Goal: Task Accomplishment & Management: Use online tool/utility

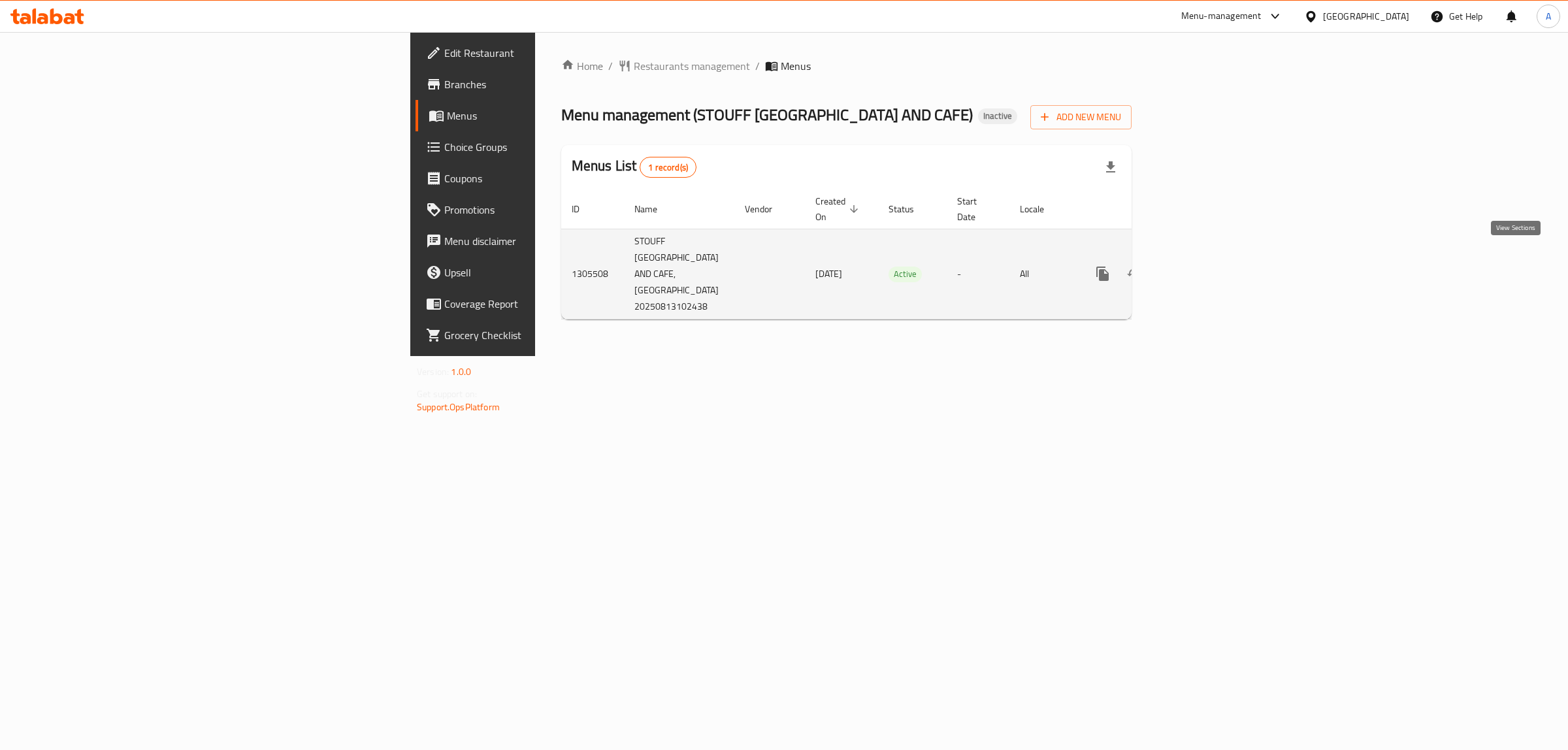
click at [1204, 266] on icon "enhanced table" at bounding box center [1197, 274] width 16 height 16
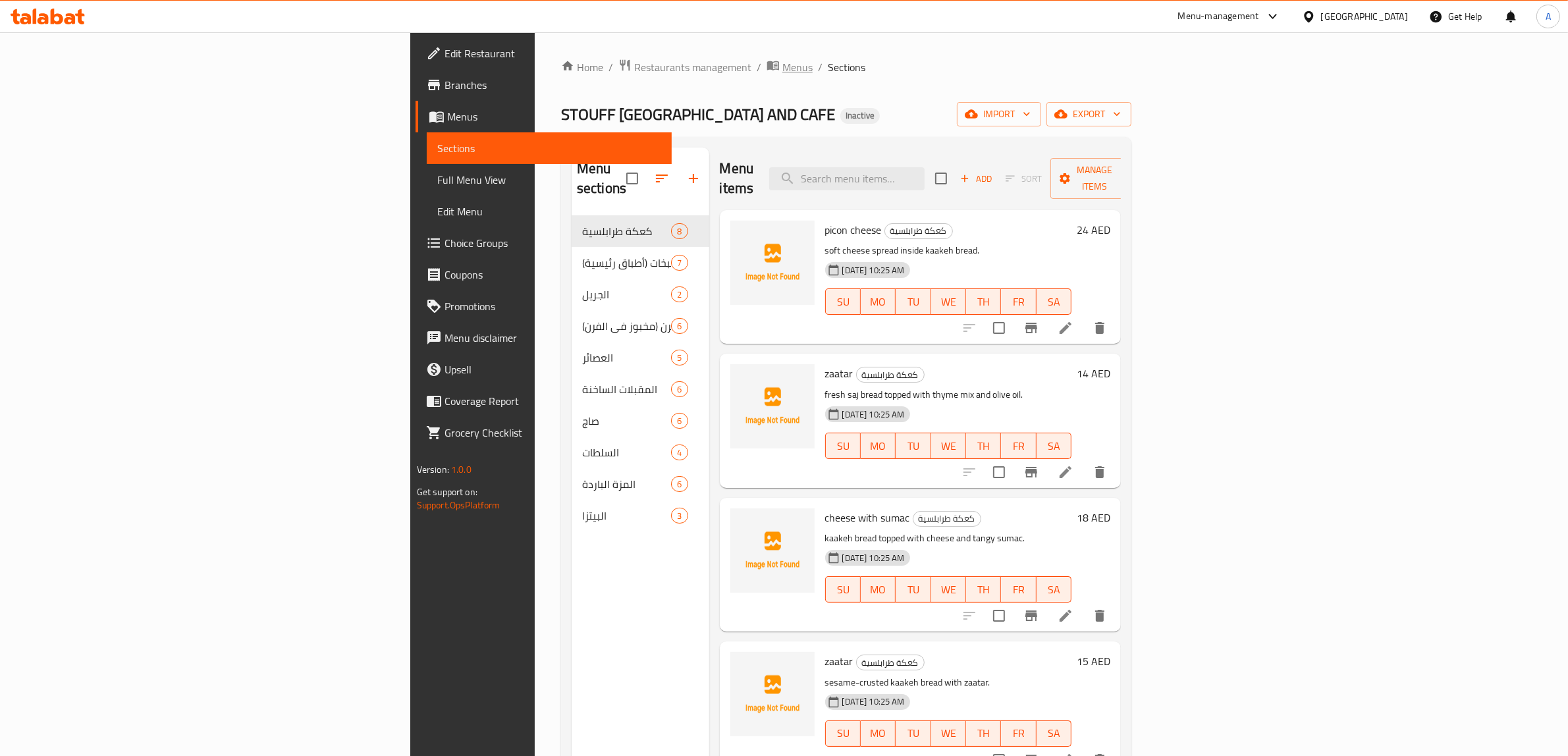
click at [783, 67] on span "Menus" at bounding box center [798, 67] width 31 height 16
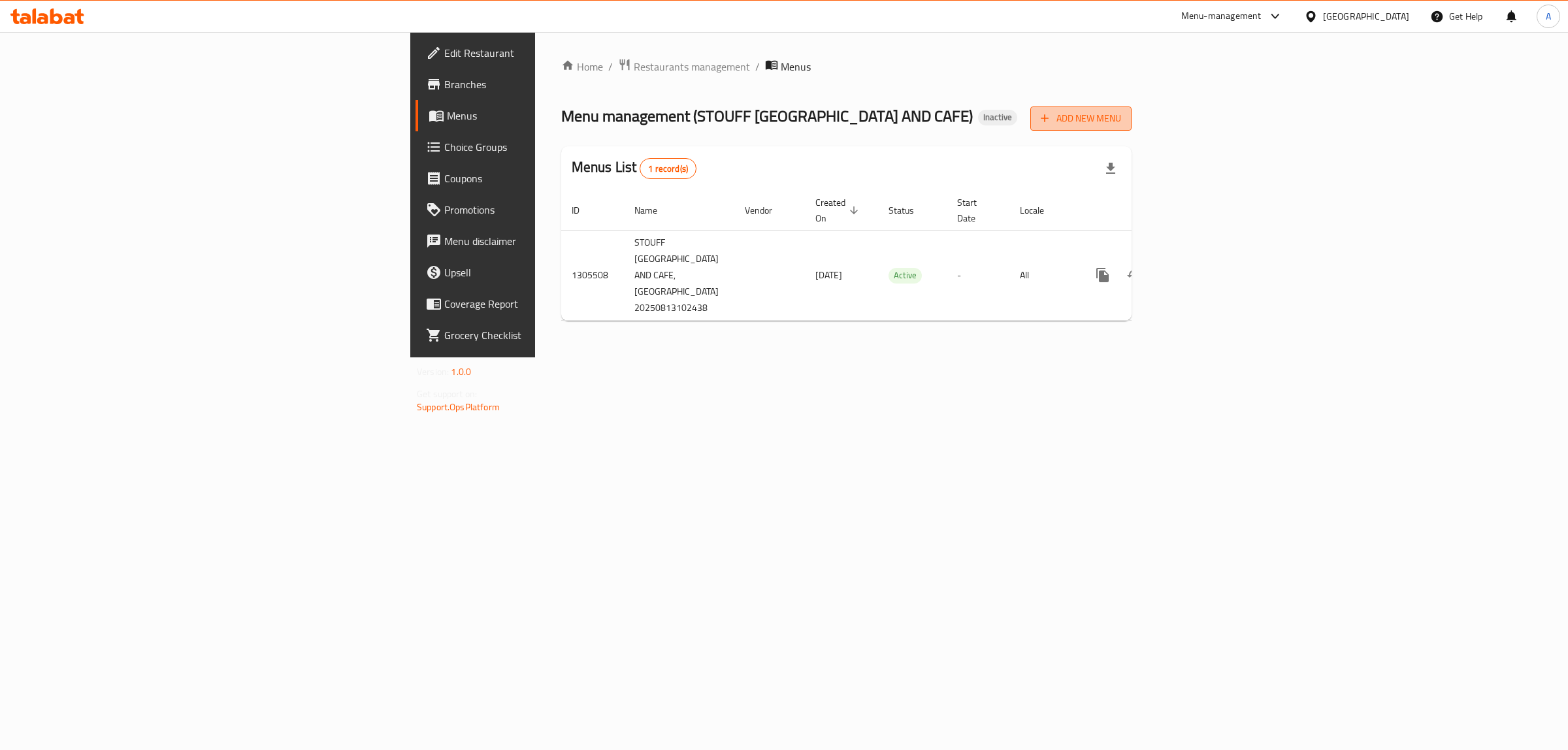
click at [1121, 123] on span "Add New Menu" at bounding box center [1080, 119] width 80 height 16
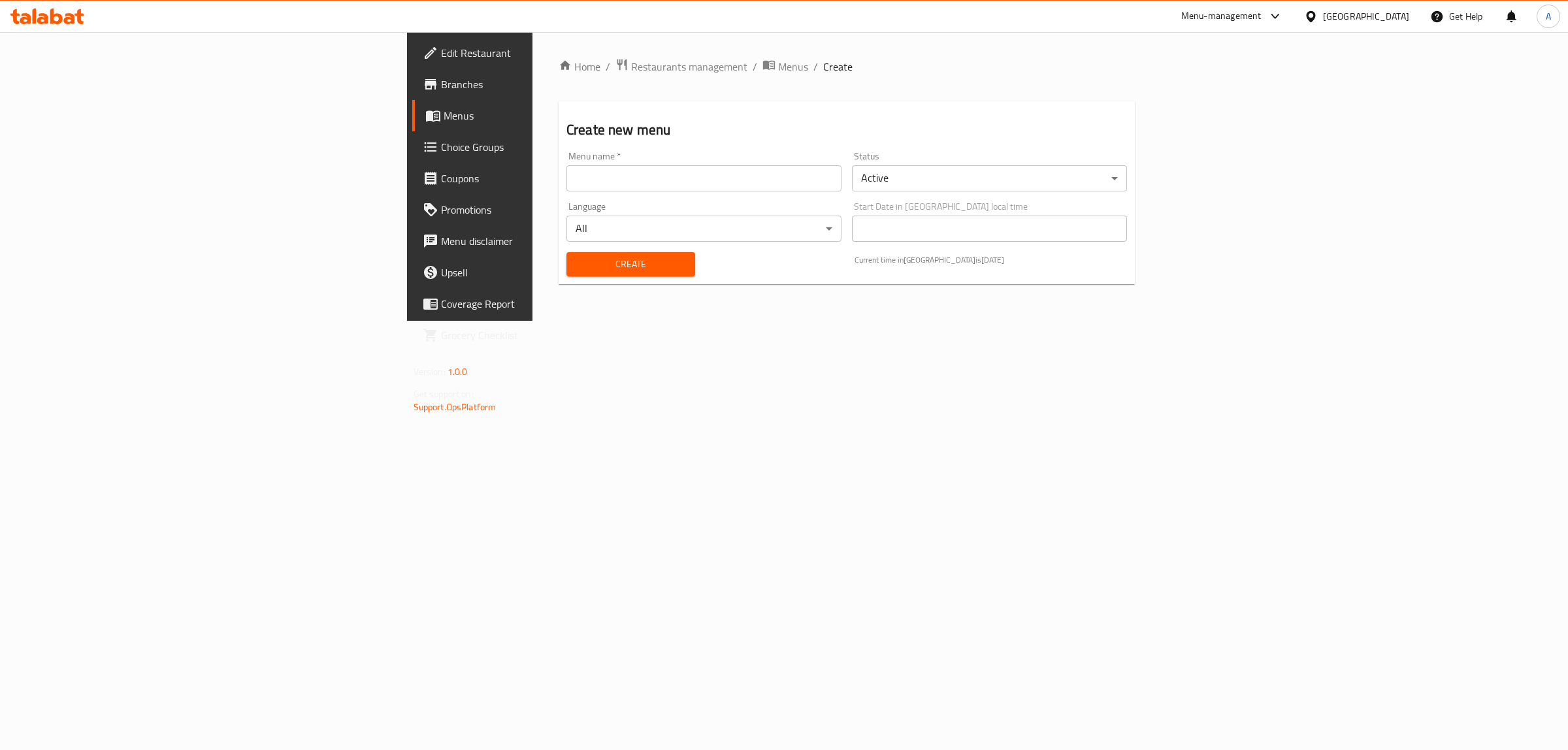
click at [705, 177] on input "text" at bounding box center [703, 177] width 275 height 26
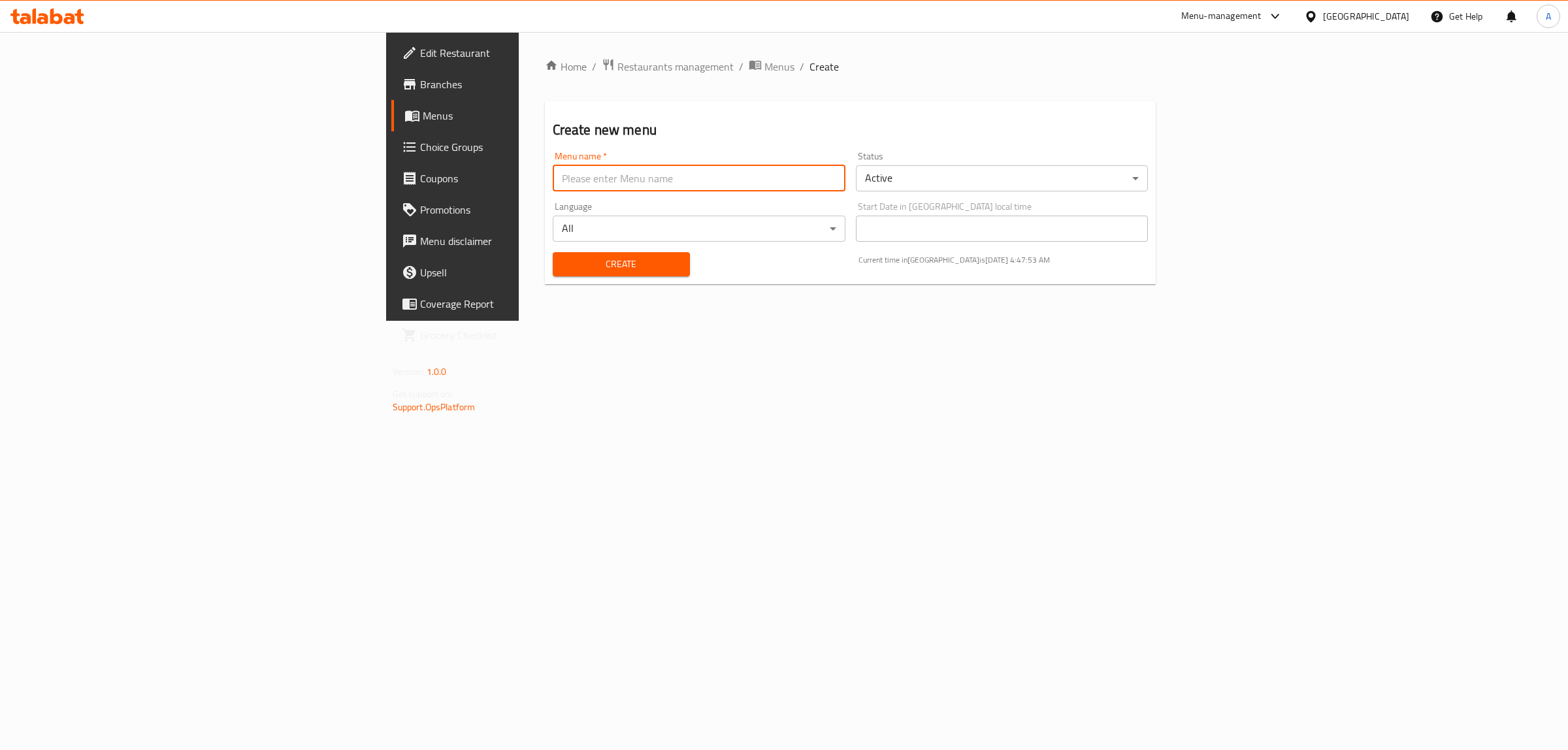
type input "1"
click at [545, 277] on div "Create" at bounding box center [620, 264] width 152 height 40
click at [563, 272] on span "Create" at bounding box center [621, 264] width 116 height 16
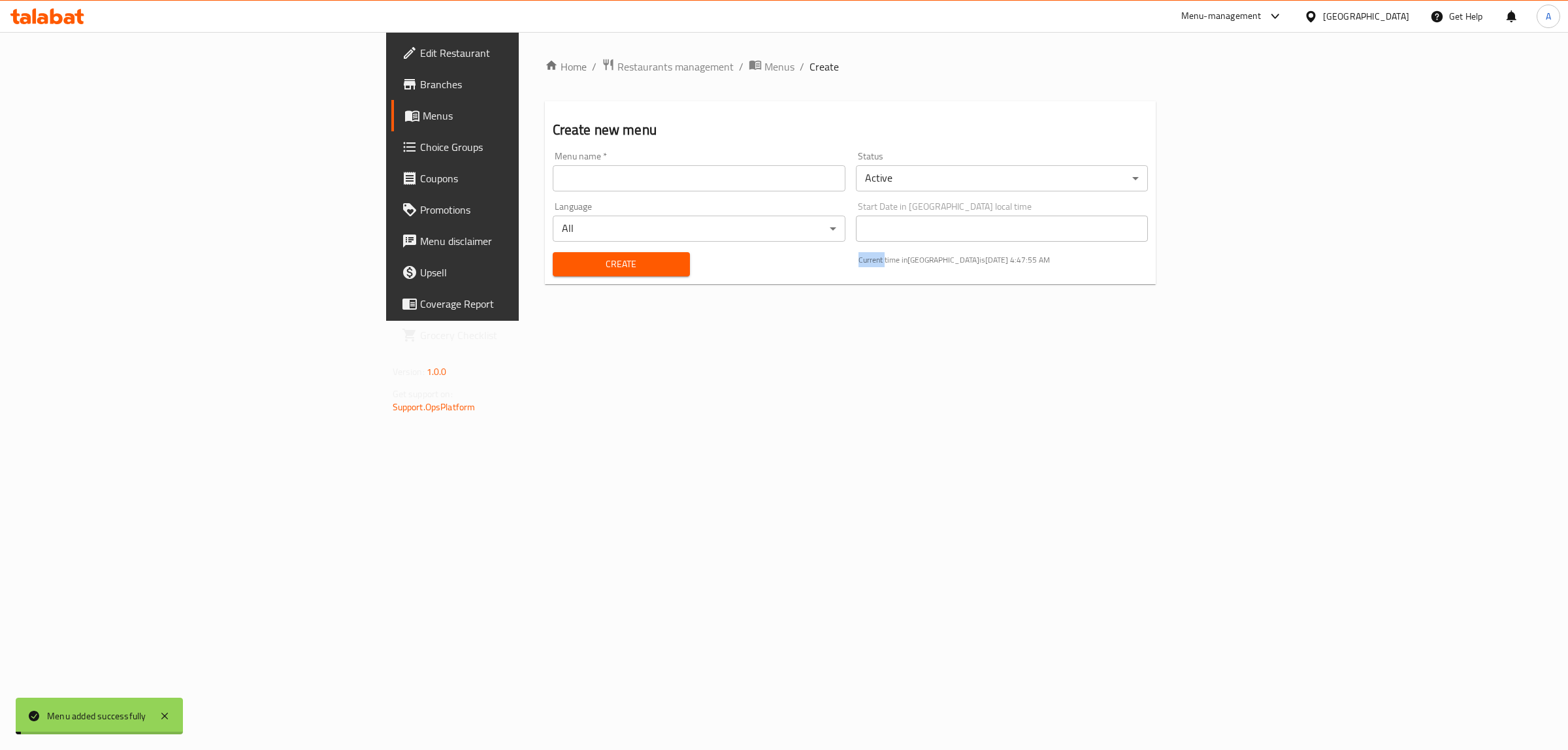
click at [423, 112] on span "Menus" at bounding box center [530, 116] width 215 height 16
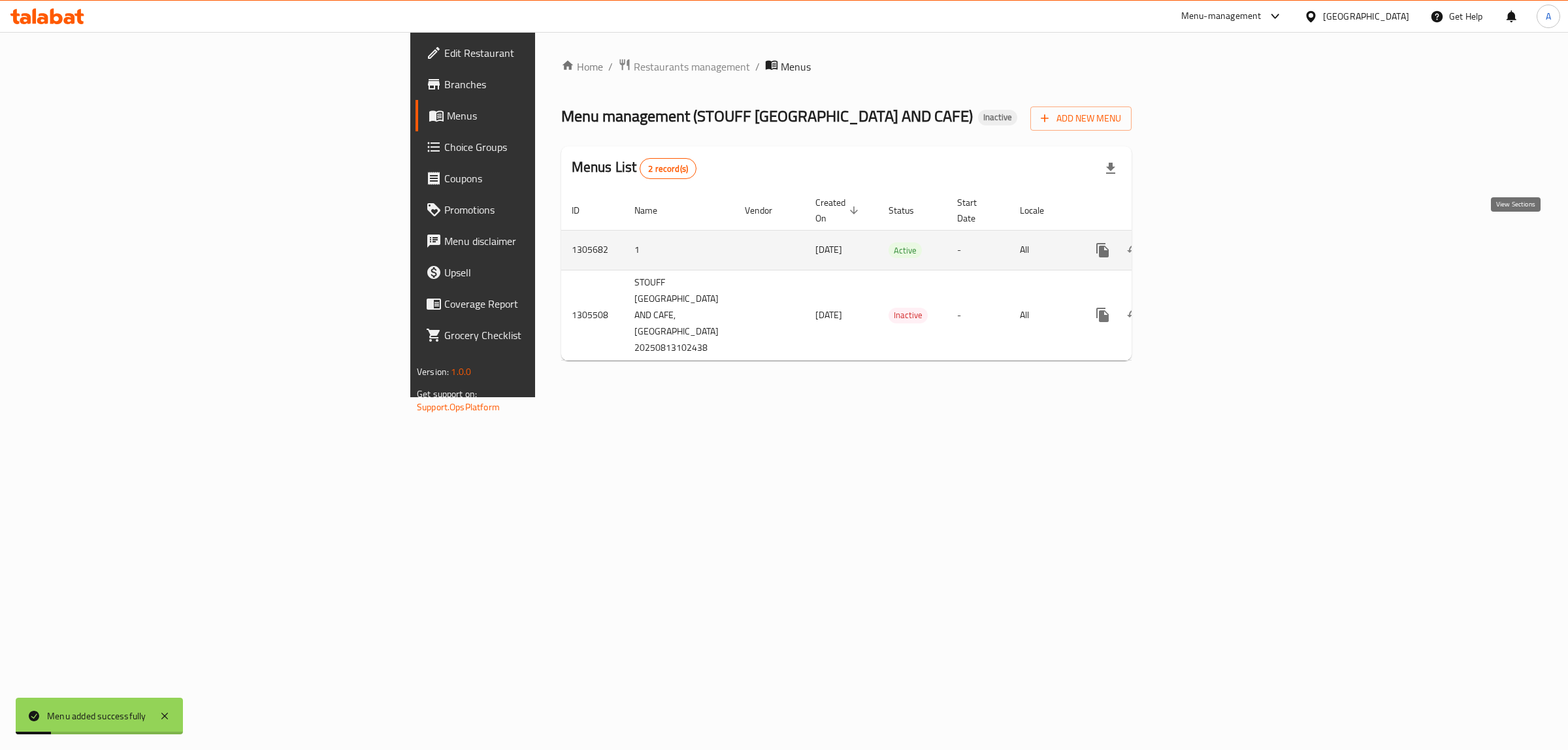
click at [1204, 243] on icon "enhanced table" at bounding box center [1197, 251] width 16 height 16
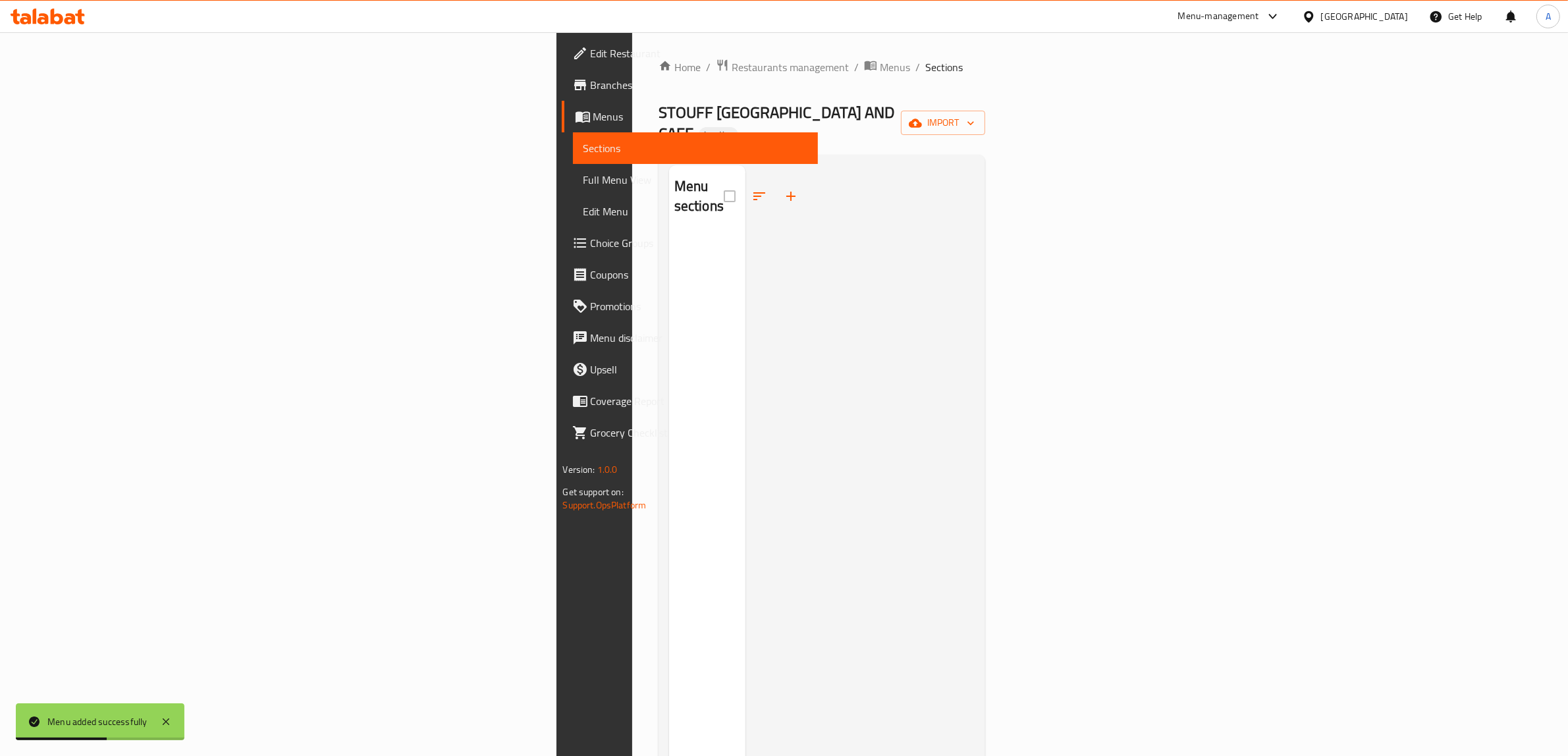
click at [590, 58] on span "Edit Restaurant" at bounding box center [699, 54] width 217 height 16
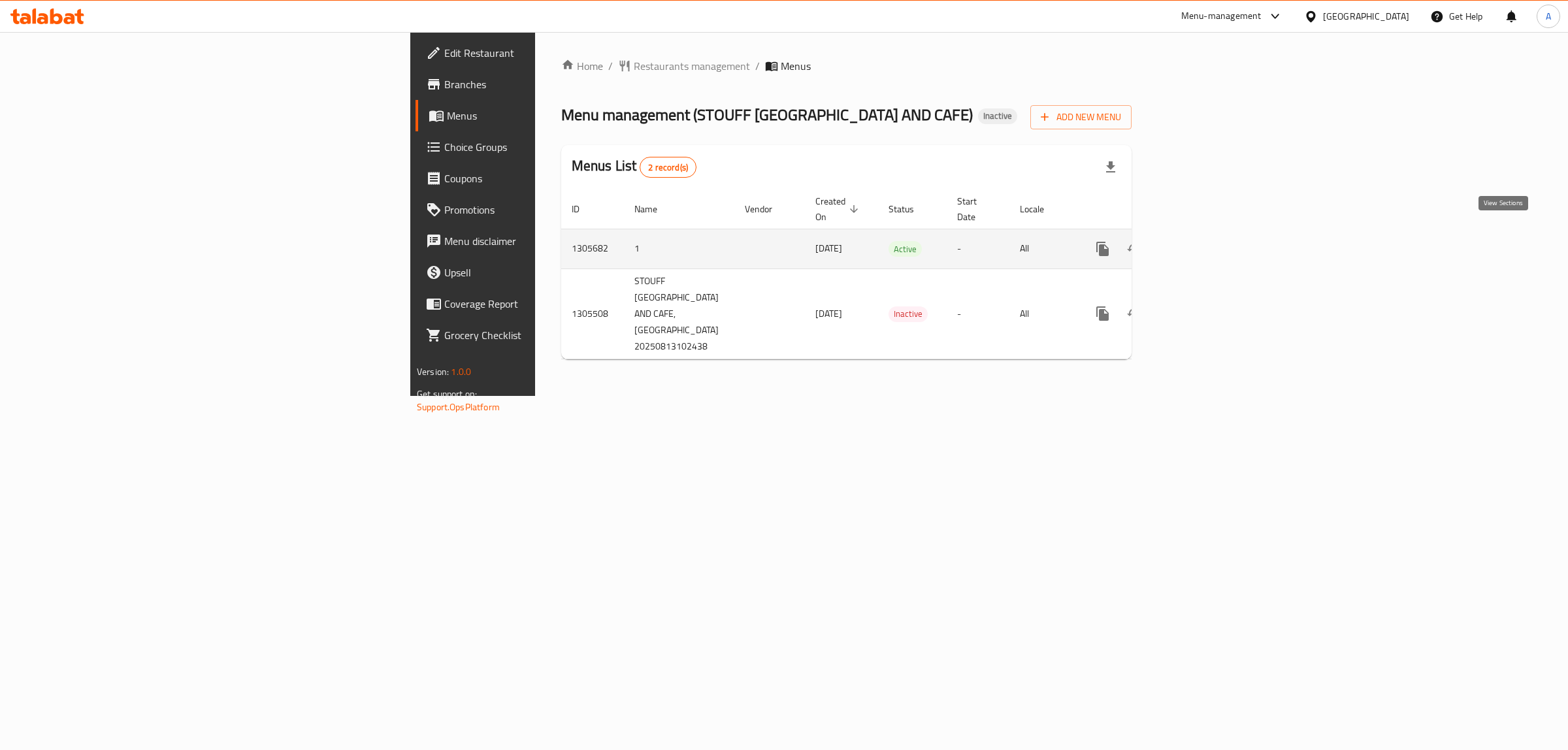
click at [1204, 241] on icon "enhanced table" at bounding box center [1197, 249] width 16 height 16
